Goal: Obtain resource: Download file/media

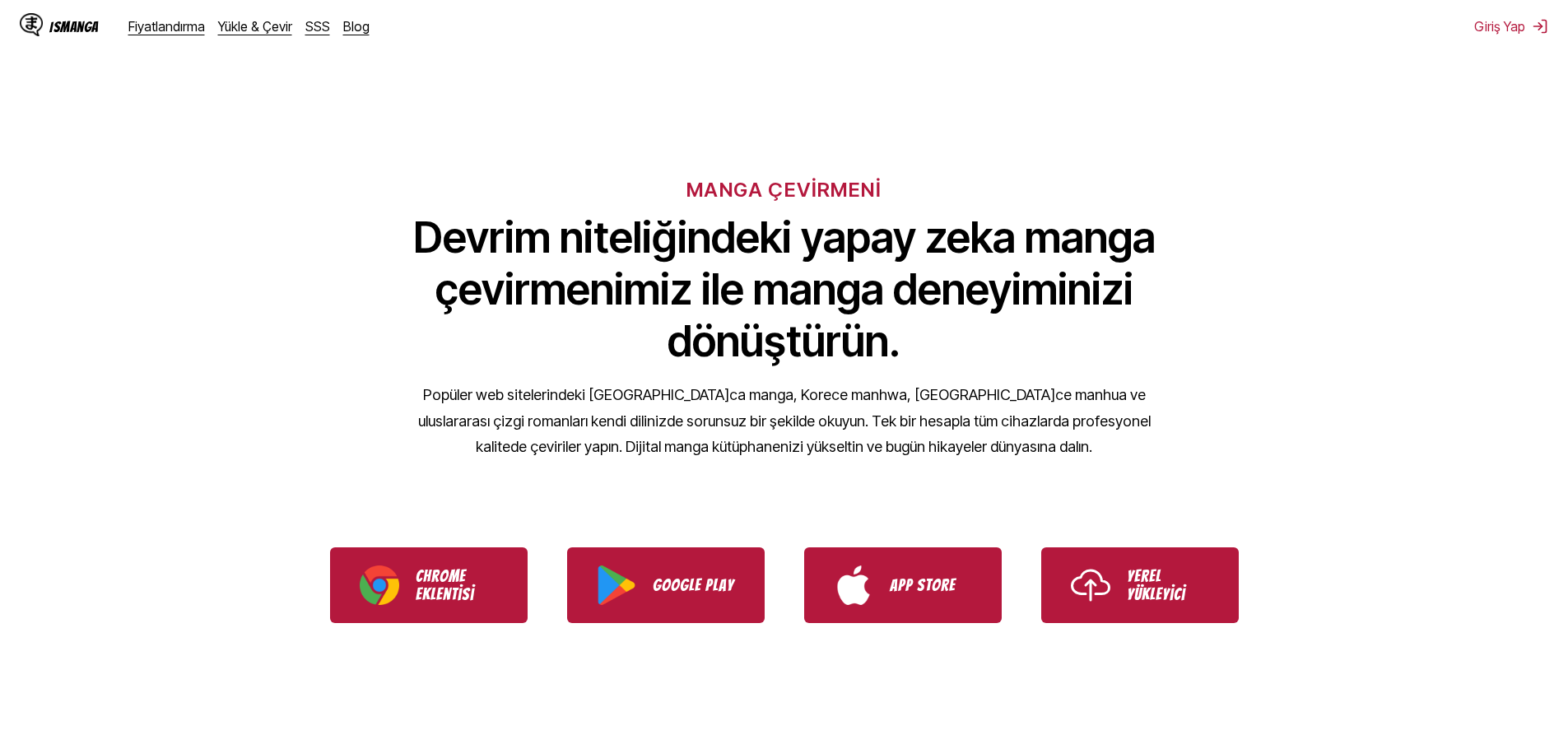
click at [457, 559] on link "Chrome Eklentisi" at bounding box center [428, 585] width 197 height 76
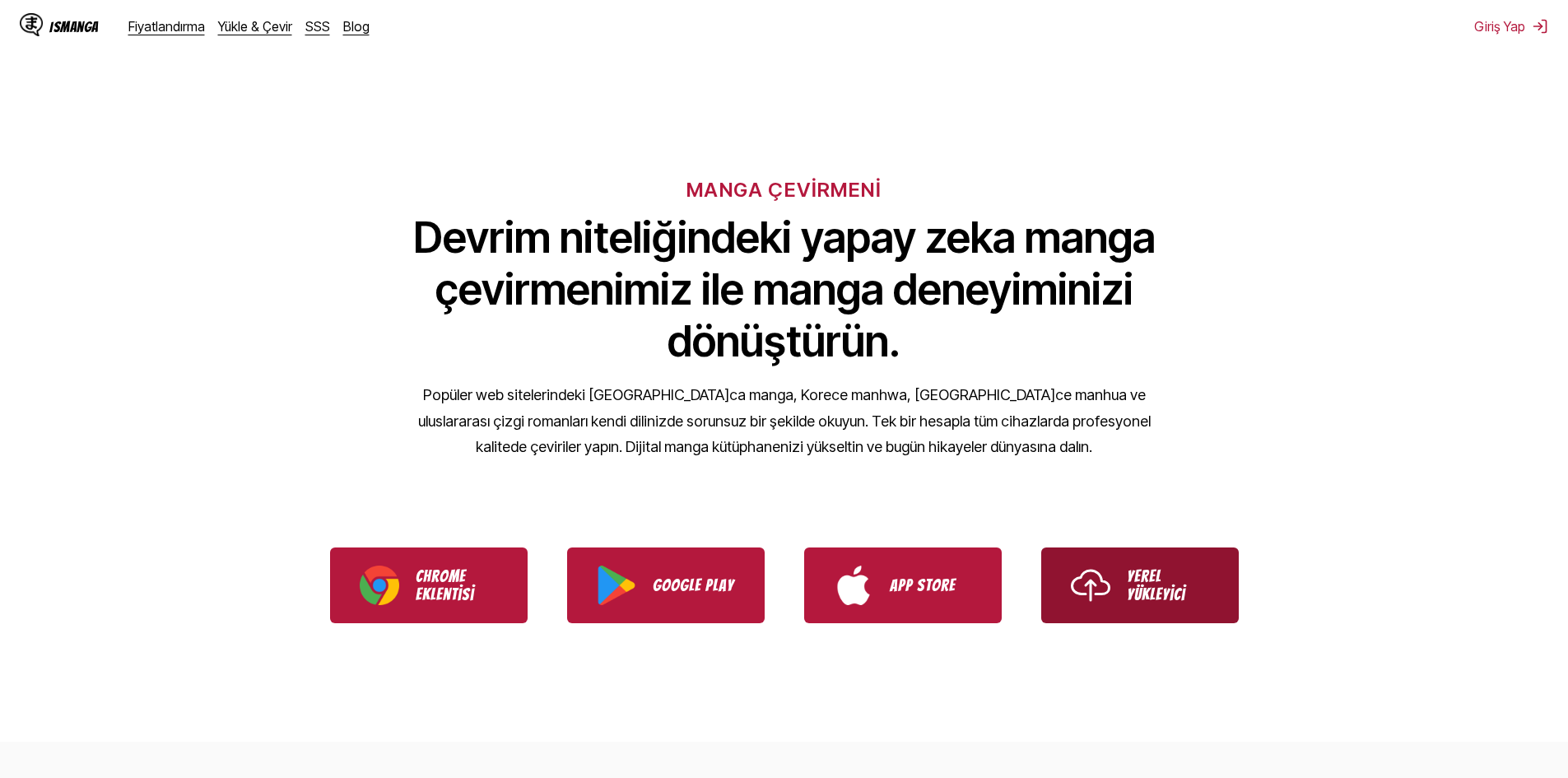
click at [1080, 594] on img "Use IsManga Local Uploader" at bounding box center [1090, 585] width 39 height 39
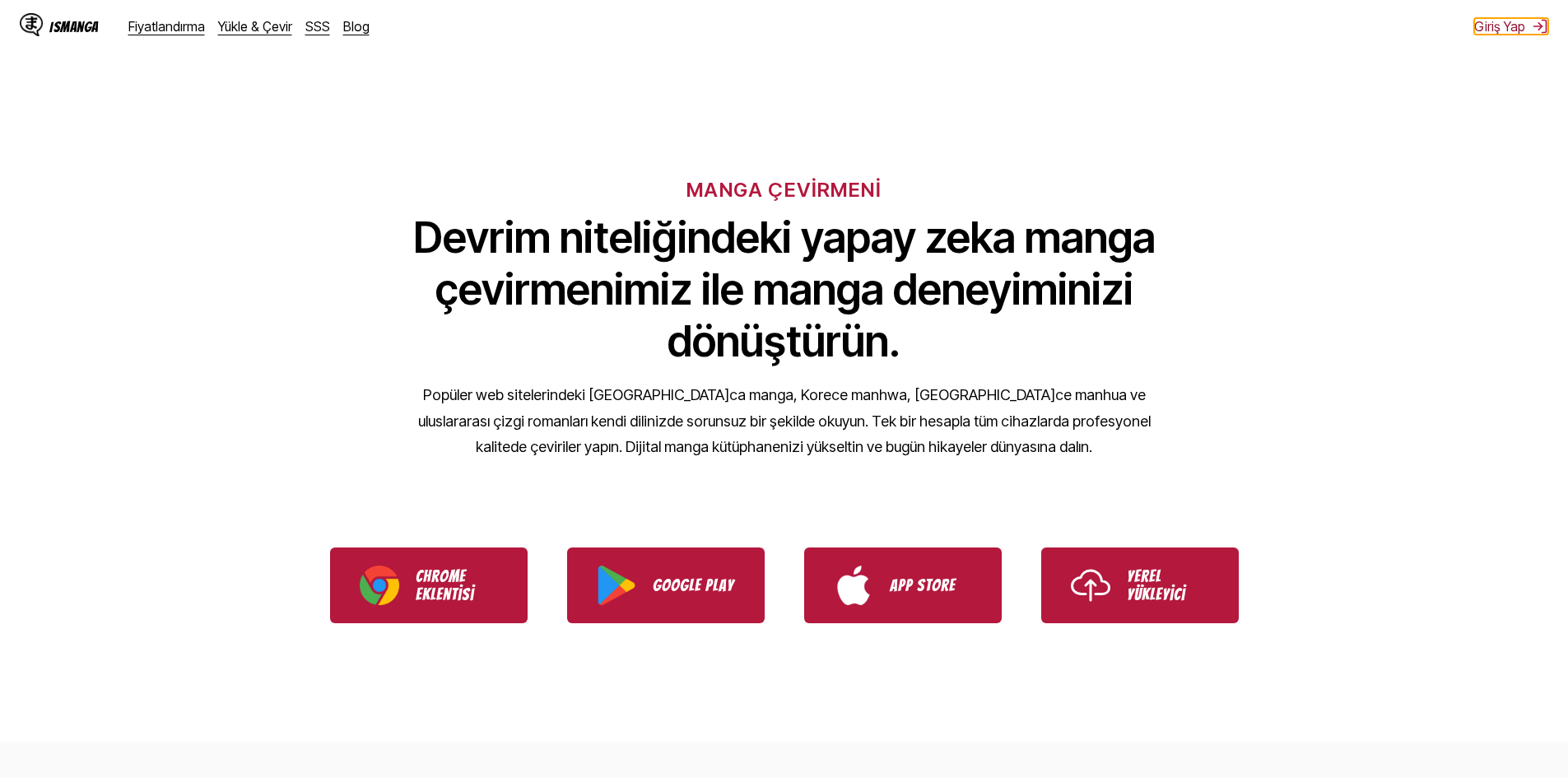
click at [1520, 31] on button "Giriş Yap" at bounding box center [1511, 26] width 74 height 16
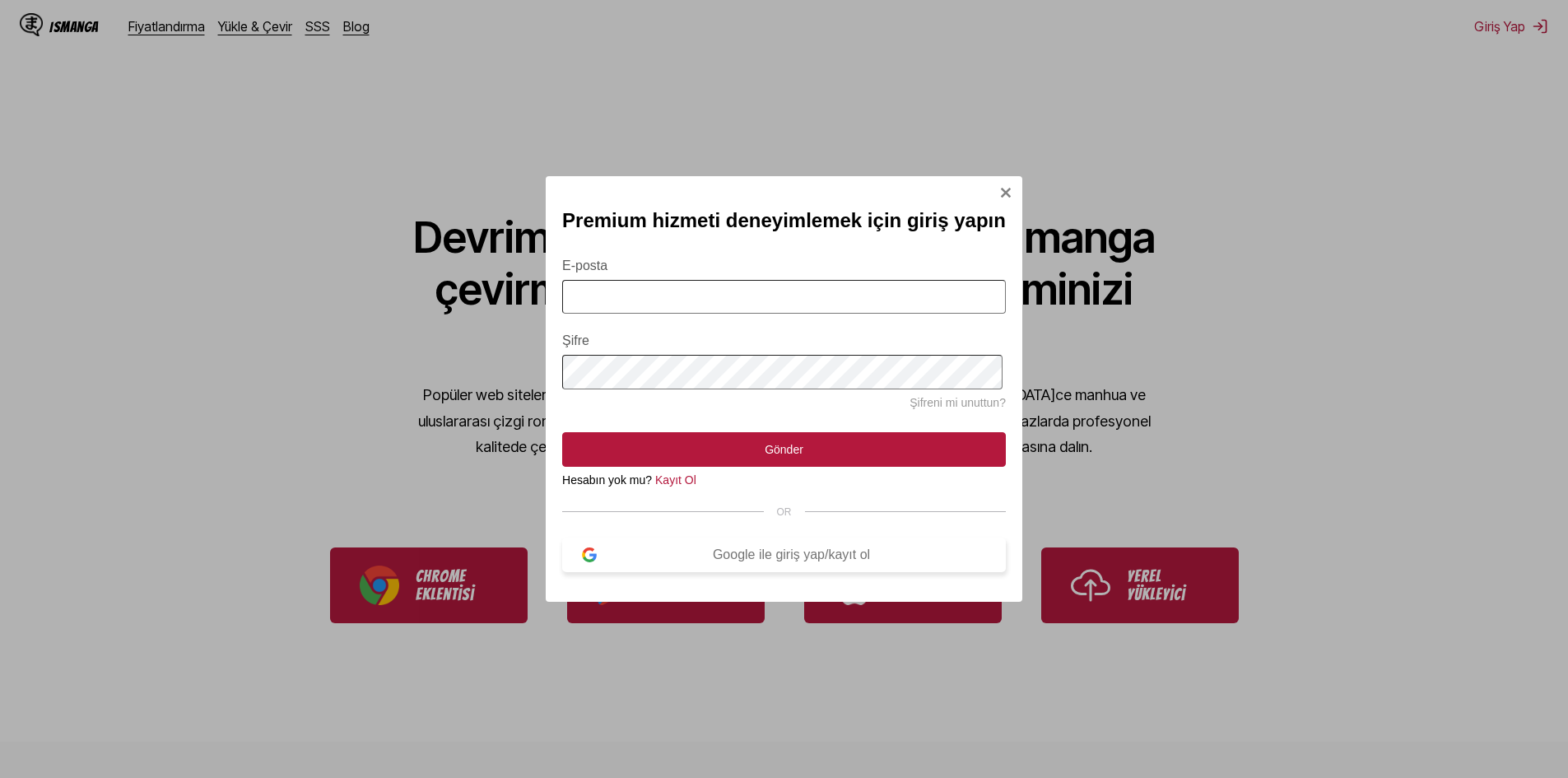
click at [702, 562] on div "Google ile giriş yap/kayıt ol" at bounding box center [791, 555] width 389 height 15
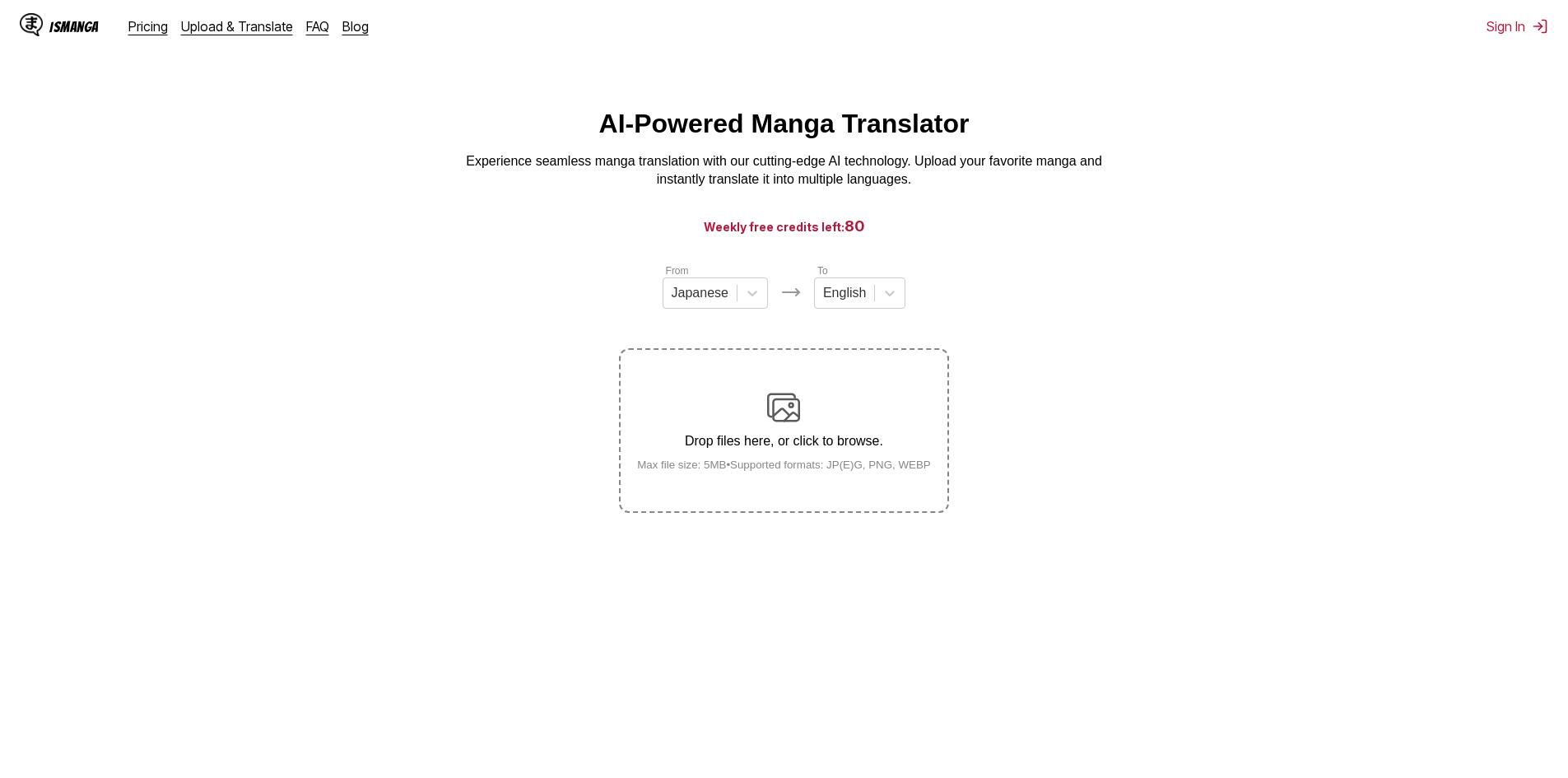
click at [784, 439] on p "Drop files here, or click to browse." at bounding box center [784, 441] width 320 height 15
click at [0, 0] on input "Drop files here, or click to browse. Max file size: 5MB • Supported formats: JP…" at bounding box center [0, 0] width 0 height 0
